Goal: Information Seeking & Learning: Learn about a topic

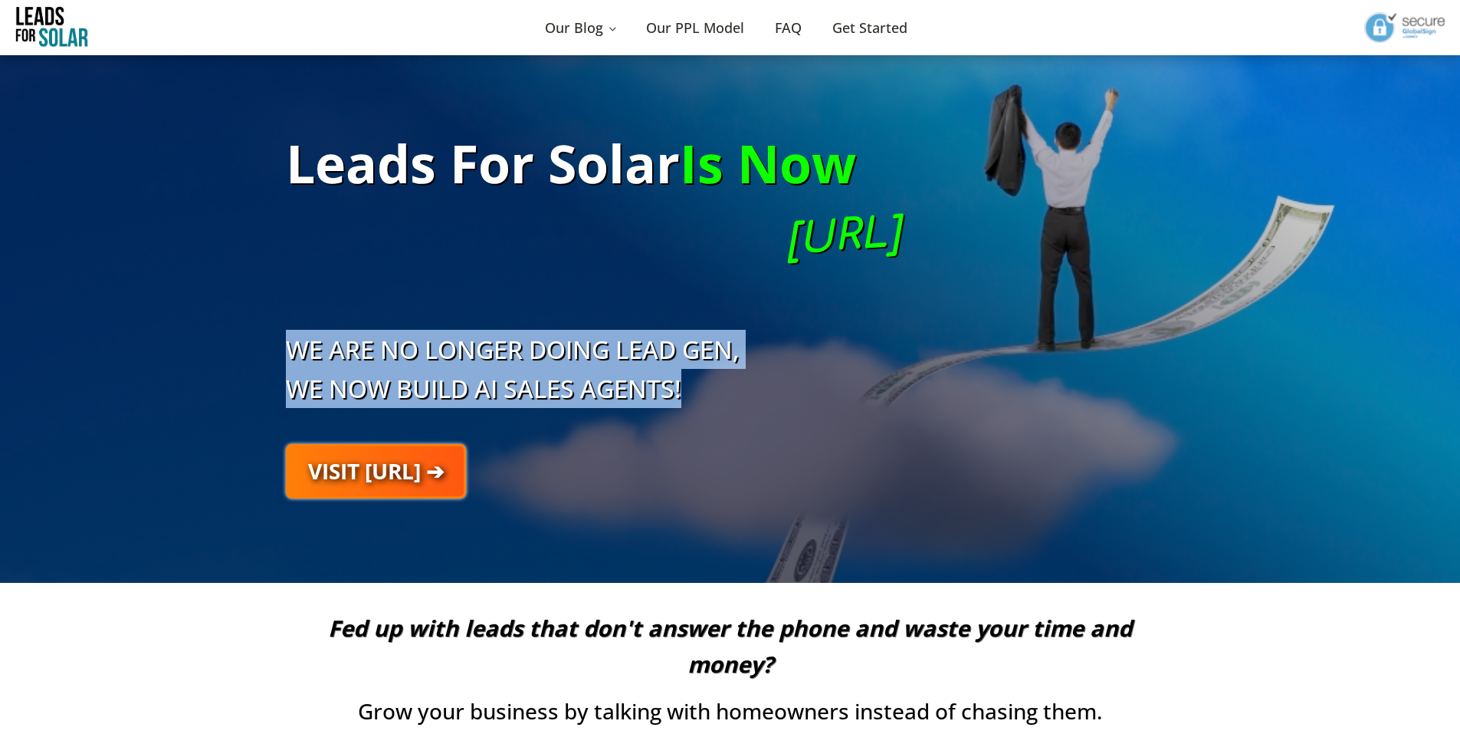
drag, startPoint x: 295, startPoint y: 345, endPoint x: 735, endPoint y: 392, distance: 442.6
click at [735, 392] on h2 "WE ARE NO LONGER DOING LEAD GEN, WE NOW BUILD AI SALES AGENTS!" at bounding box center [602, 353] width 632 height 109
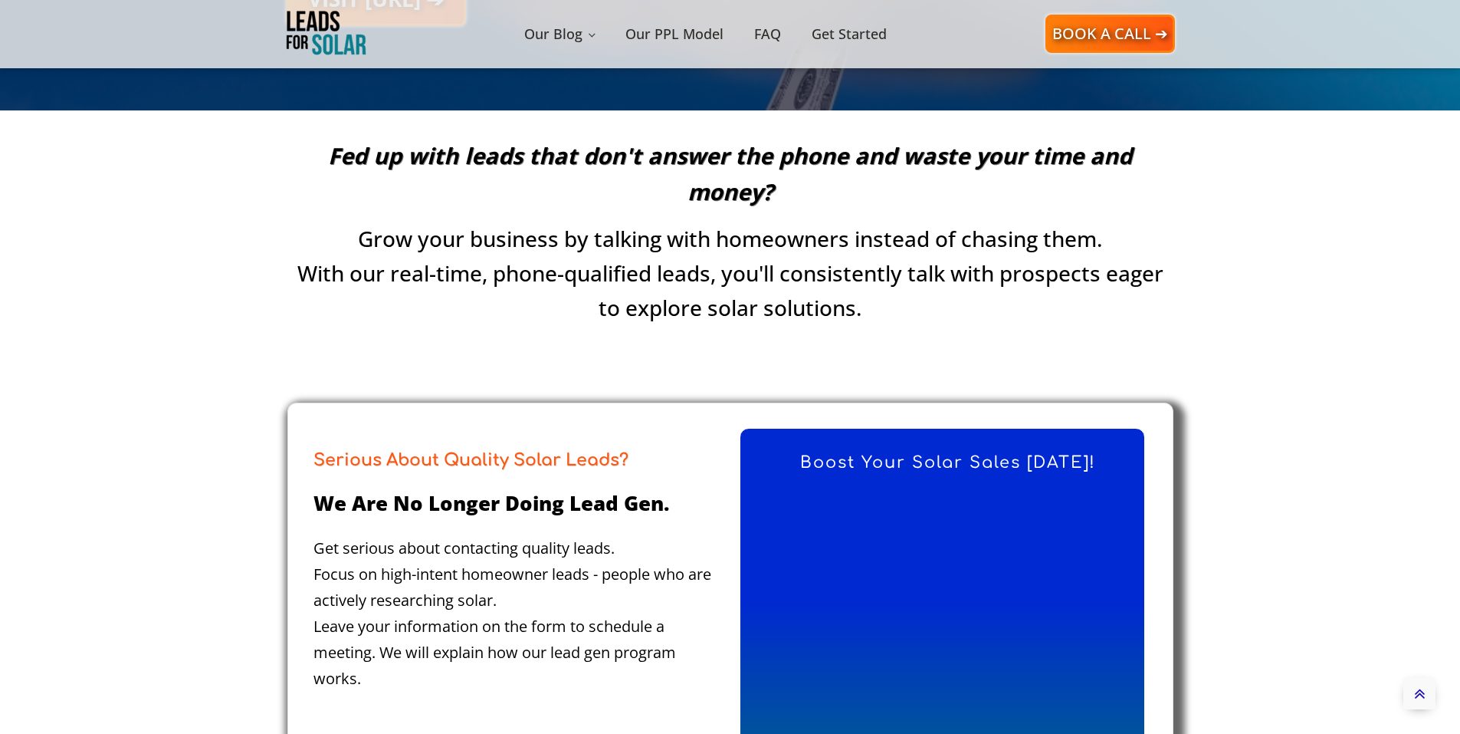
scroll to position [690, 0]
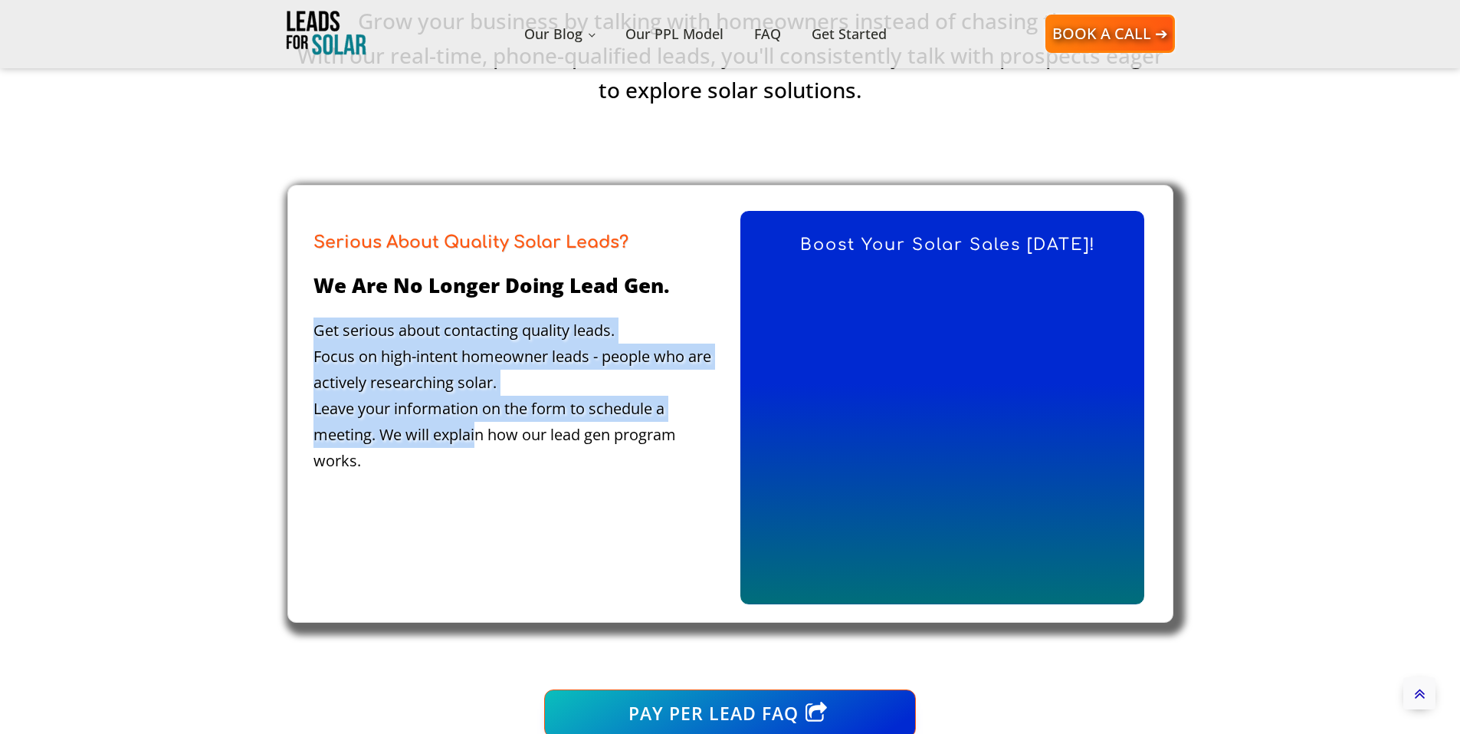
drag, startPoint x: 302, startPoint y: 329, endPoint x: 478, endPoint y: 435, distance: 205.6
click at [478, 435] on div "Serious About Quality Solar Leads? We are no longer doing lead gen. Get serious…" at bounding box center [512, 409] width 436 height 399
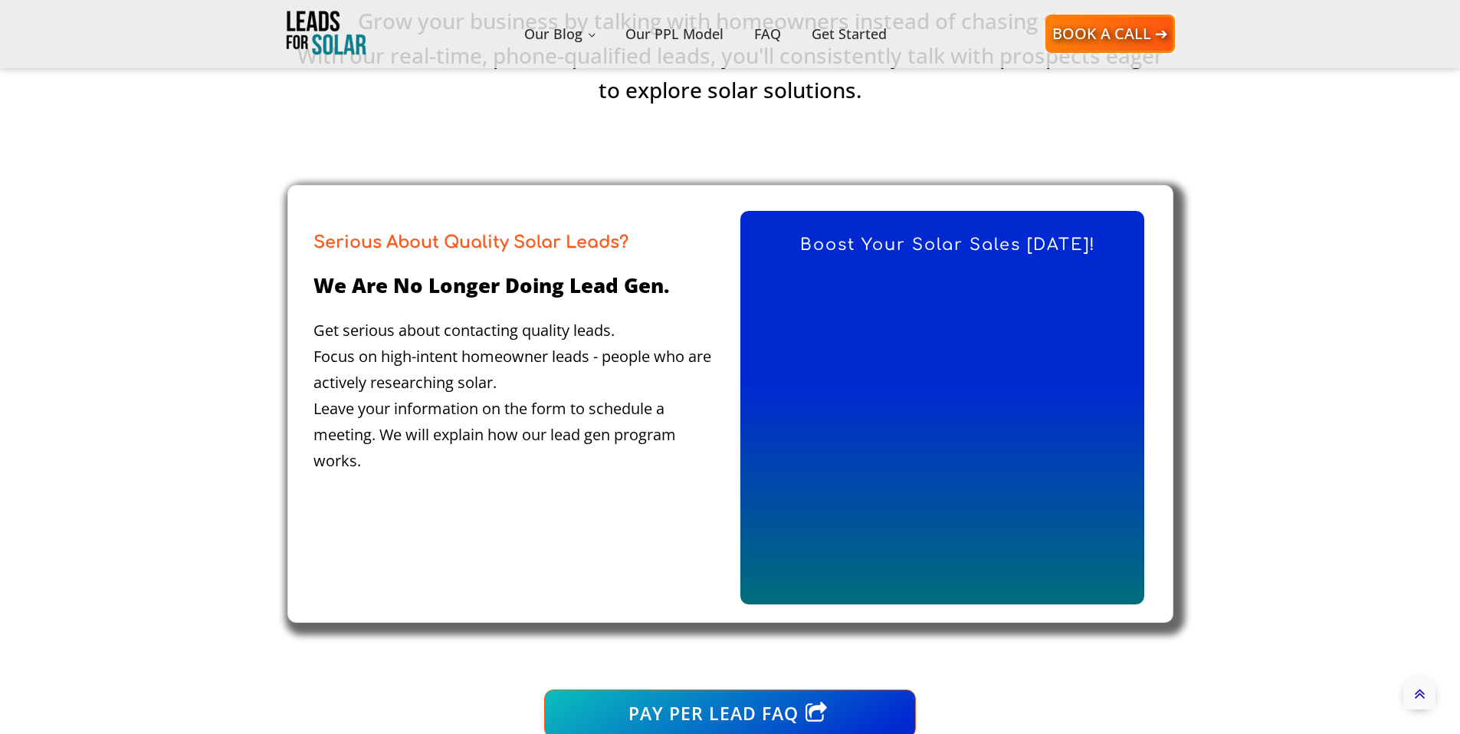
click at [367, 485] on div "Get serious about contacting quality leads. Focus on high-intent homeowner lead…" at bounding box center [518, 406] width 409 height 179
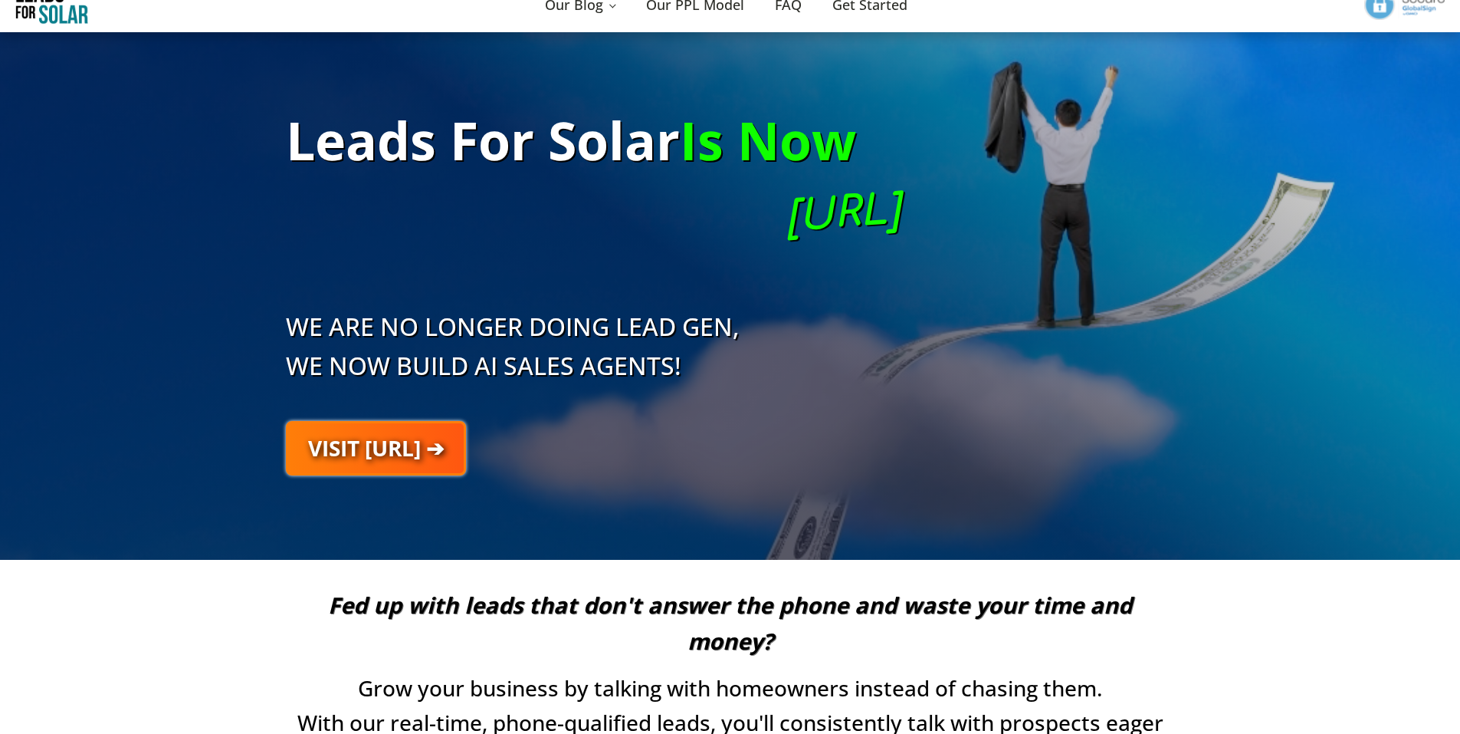
scroll to position [0, 0]
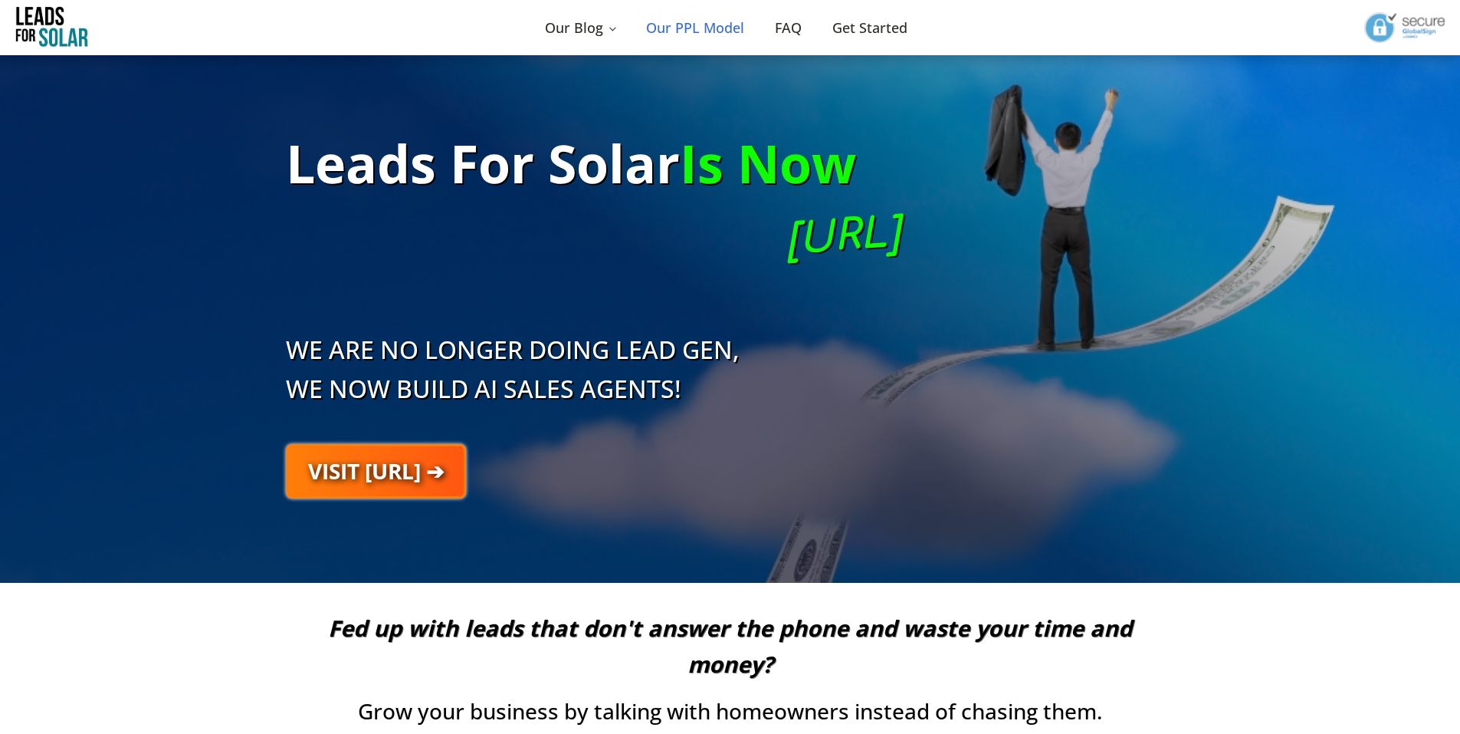
click at [682, 35] on link "Our PPL Model" at bounding box center [695, 28] width 129 height 53
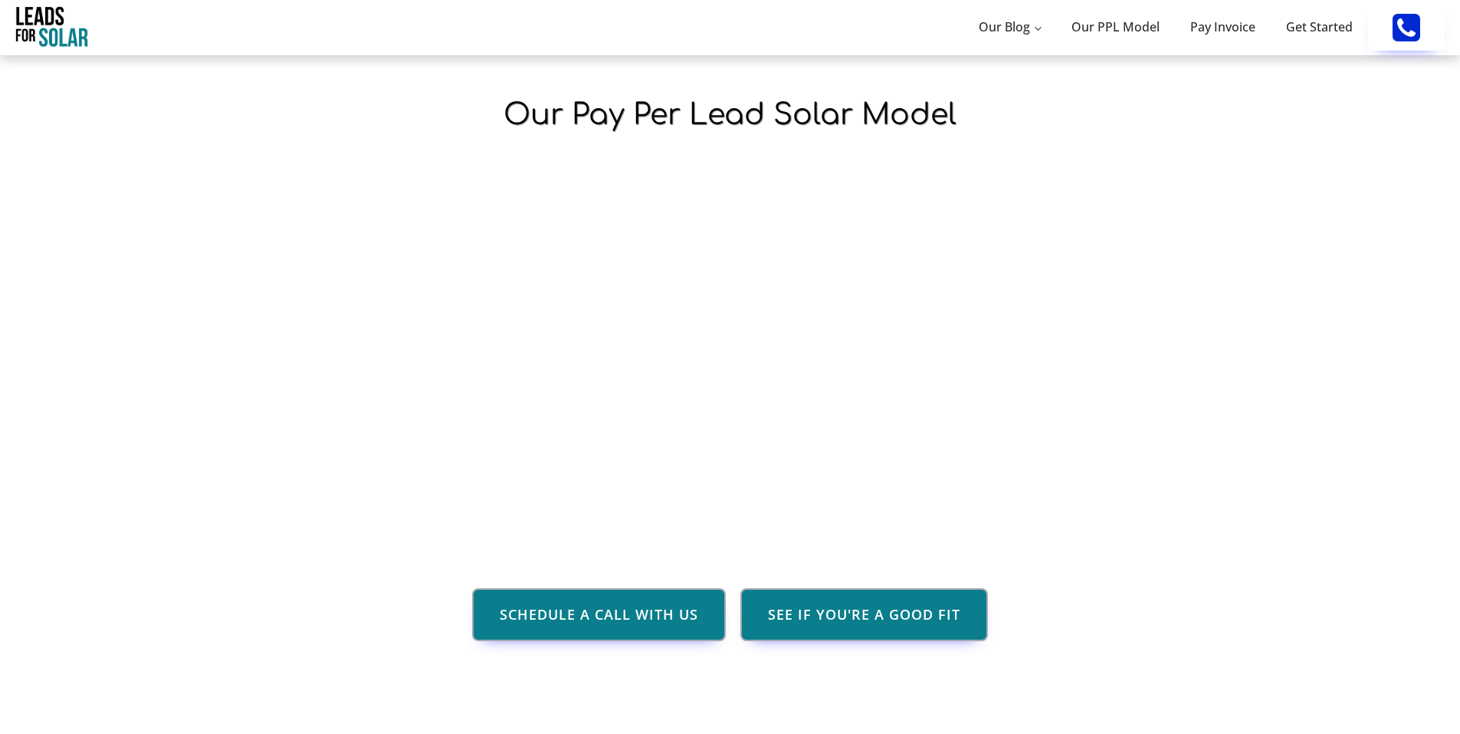
click at [25, 40] on img "Leads For Solar Home Page" at bounding box center [51, 28] width 73 height 46
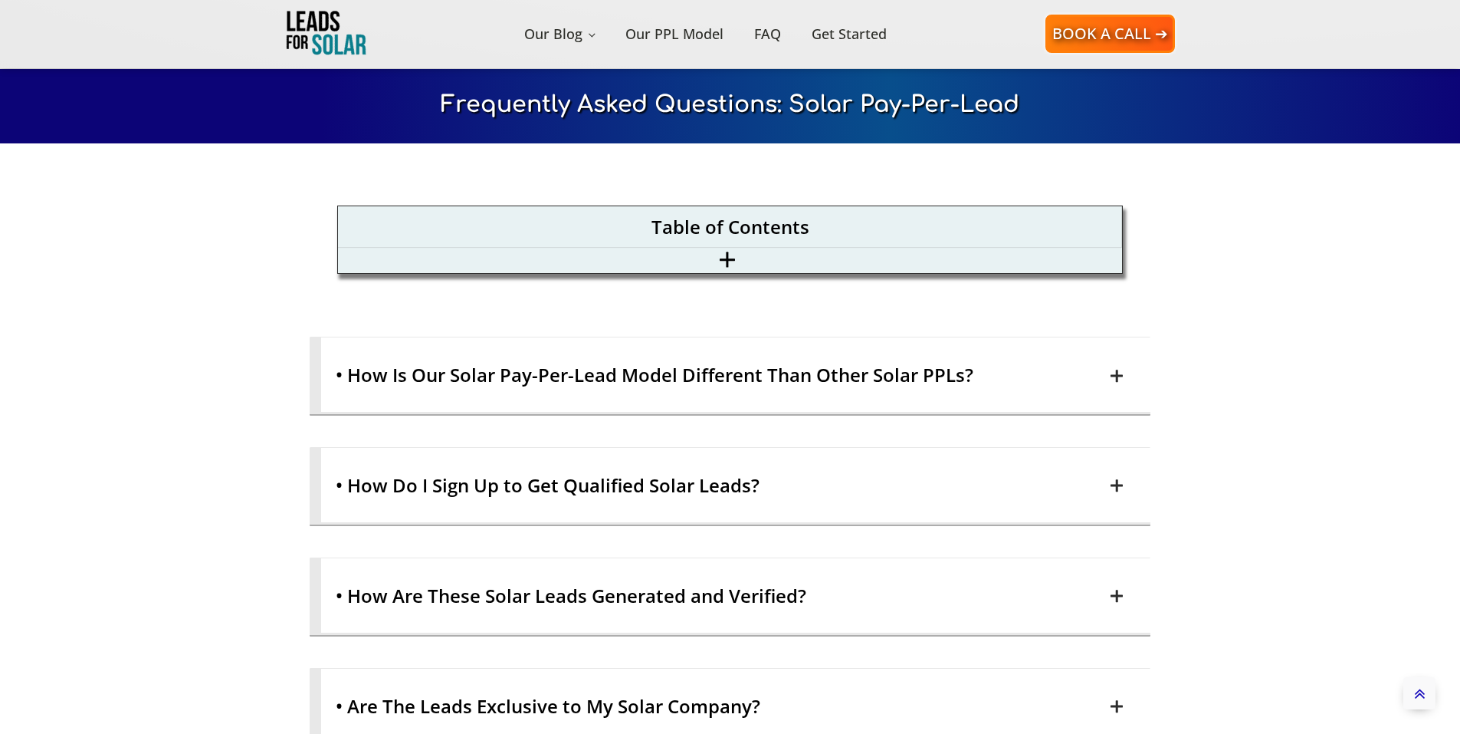
scroll to position [460, 0]
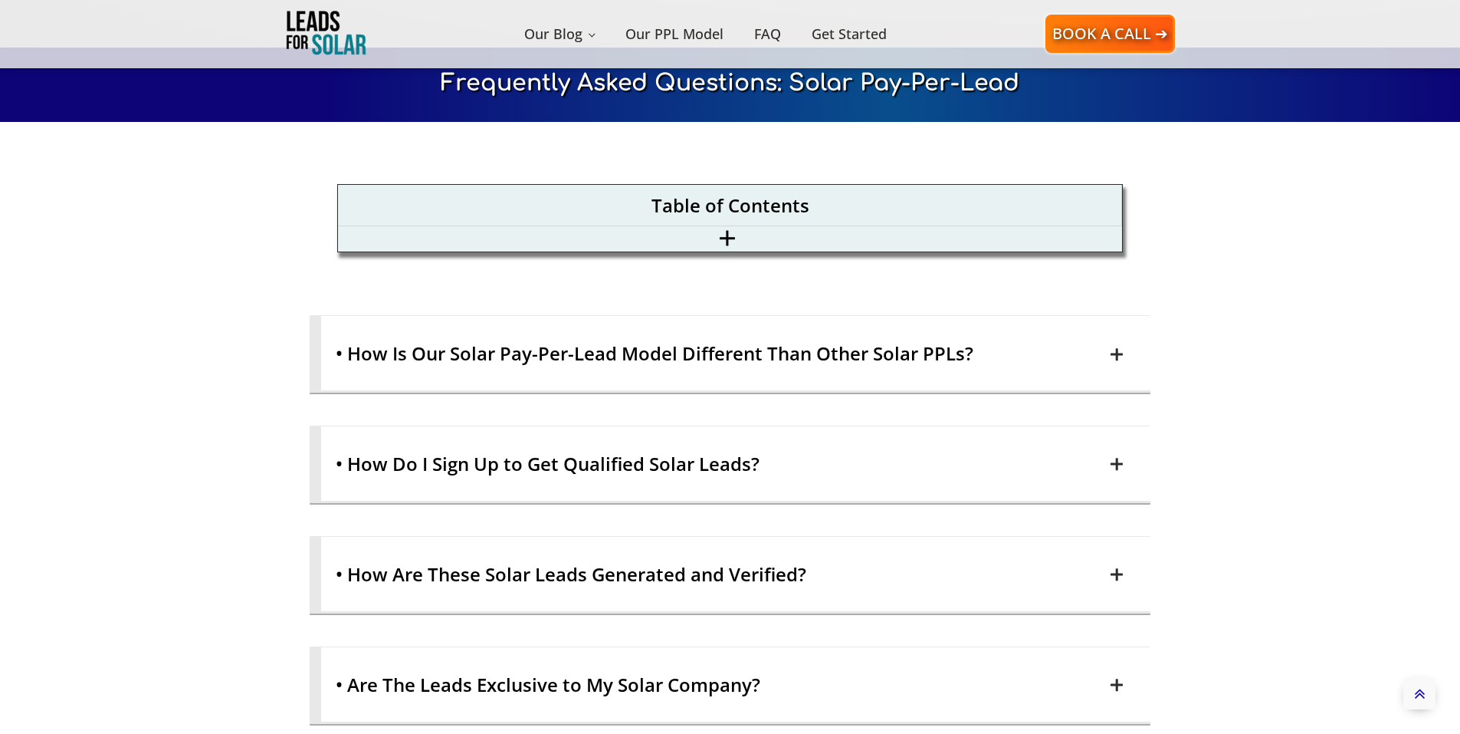
click at [570, 349] on h2 "• How Is Our Solar Pay-Per-Lead Model Different Than Other Solar PPLs?" at bounding box center [722, 353] width 778 height 31
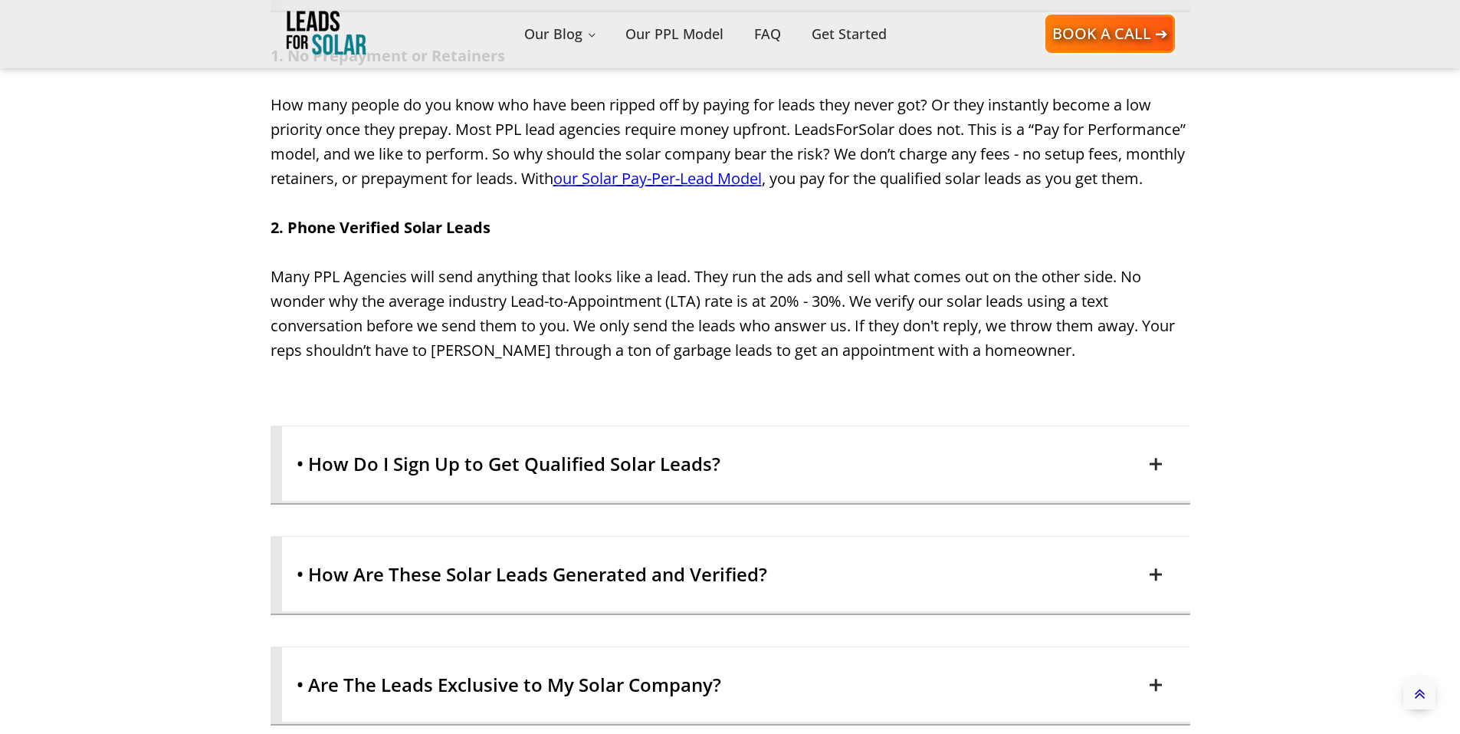
scroll to position [843, 0]
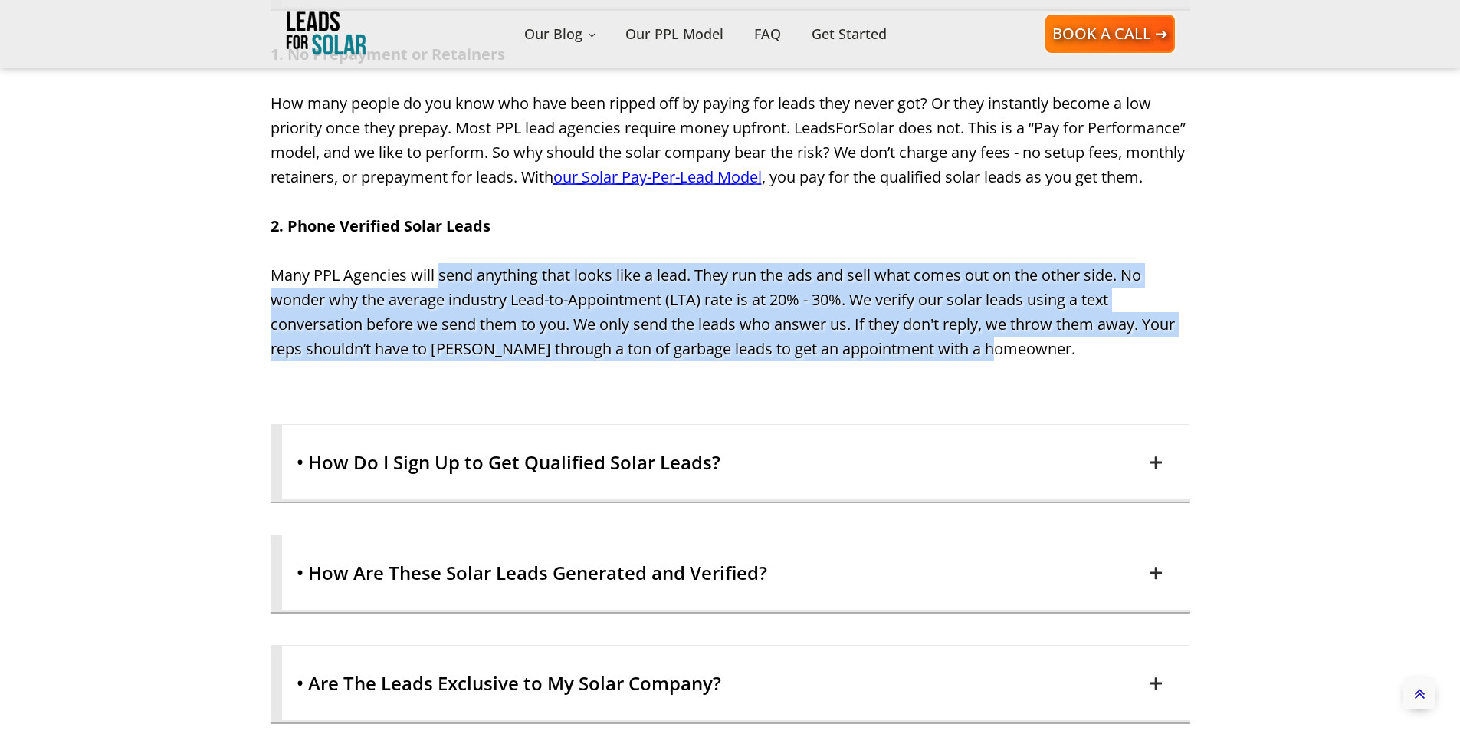
drag, startPoint x: 438, startPoint y: 301, endPoint x: 1085, endPoint y: 380, distance: 651.8
click at [1085, 380] on div "1. No Prepayment or Retainers How many people do you know who have been ripped …" at bounding box center [731, 213] width 920 height 342
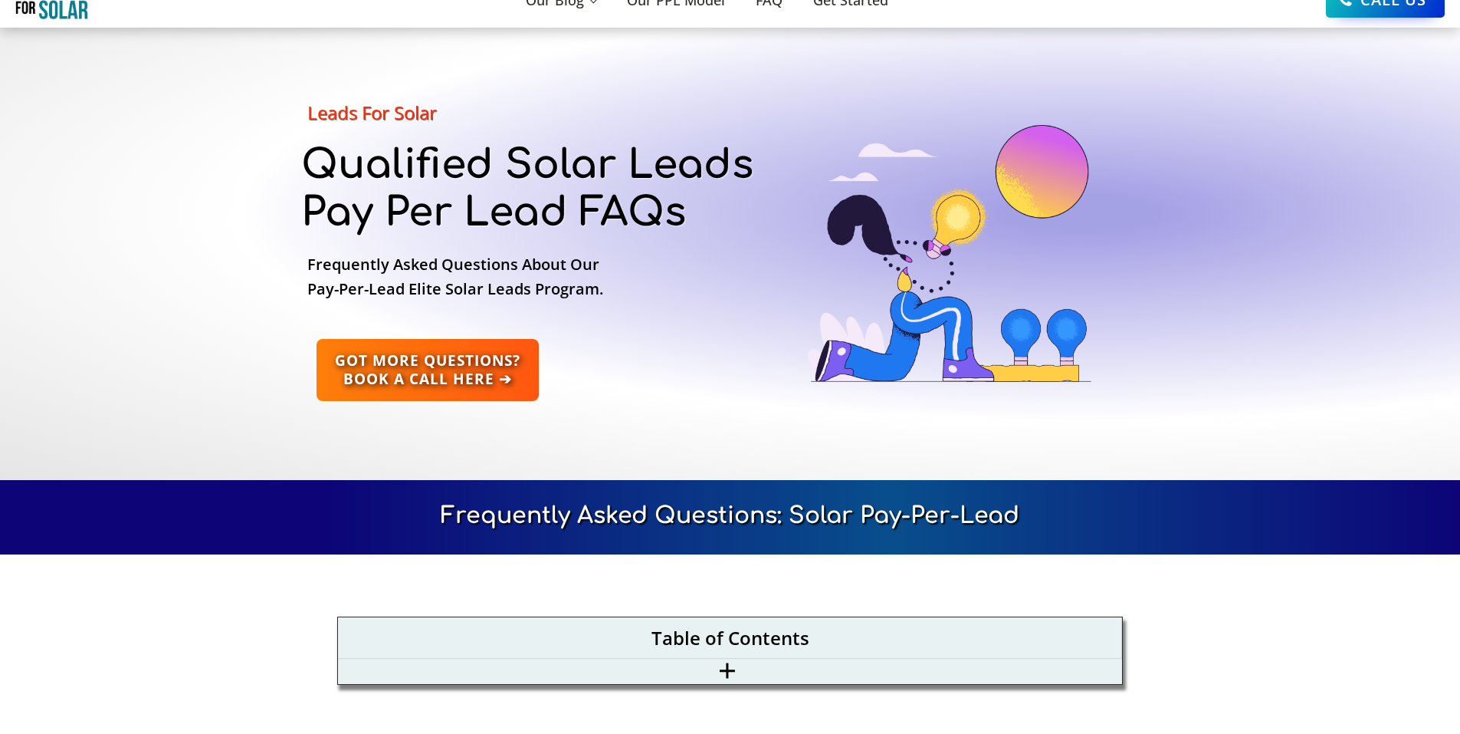
scroll to position [0, 0]
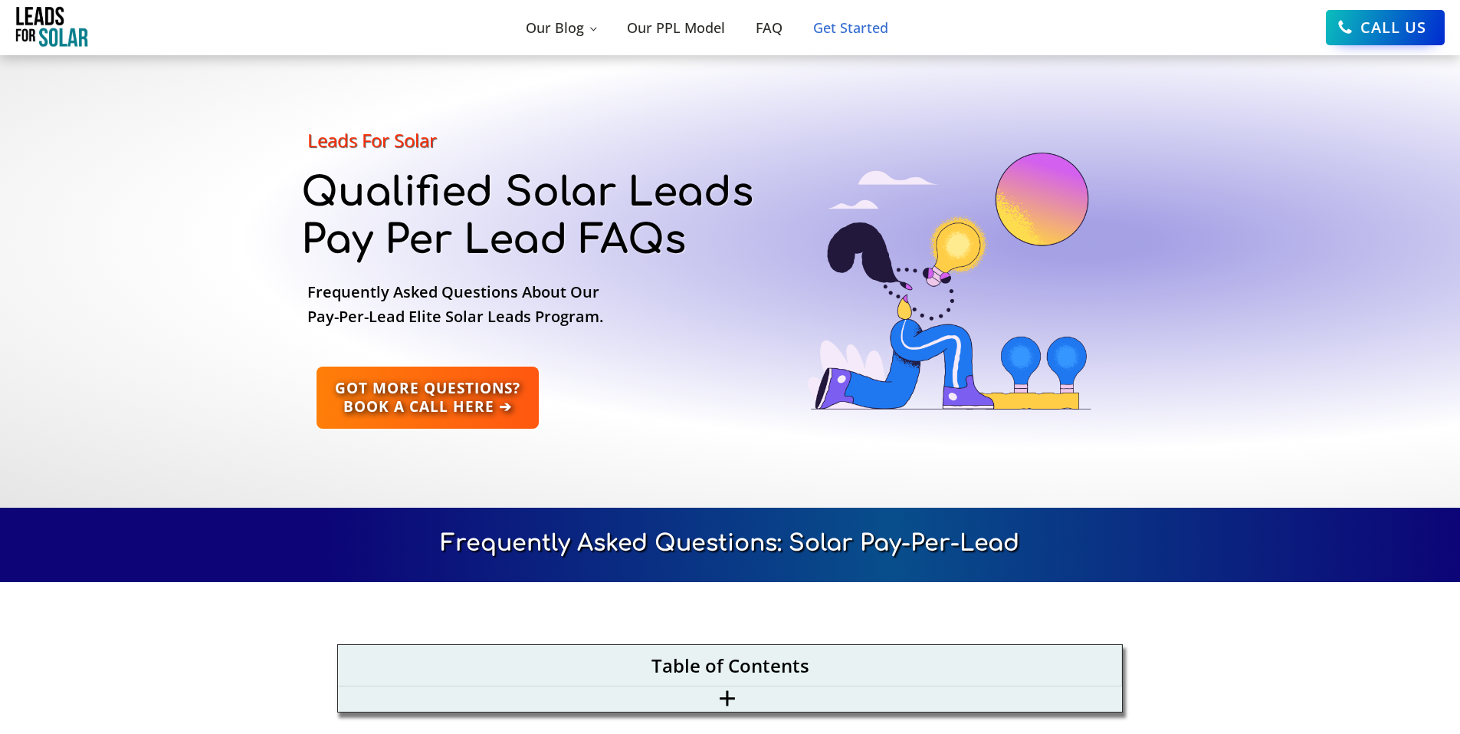
click at [836, 29] on link "Get Started" at bounding box center [851, 28] width 106 height 53
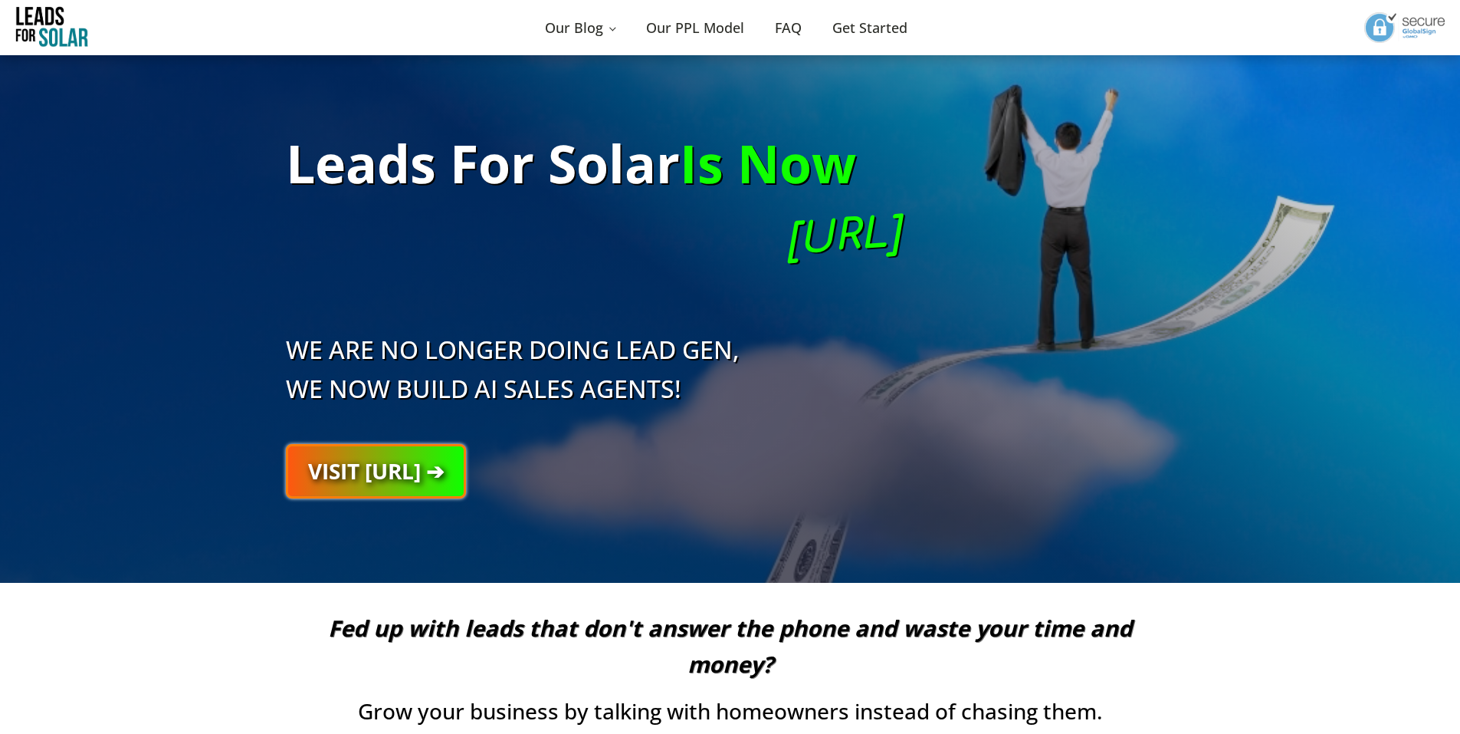
click at [396, 461] on link "VISIT [URL] ➔" at bounding box center [376, 471] width 180 height 54
